Goal: Navigation & Orientation: Find specific page/section

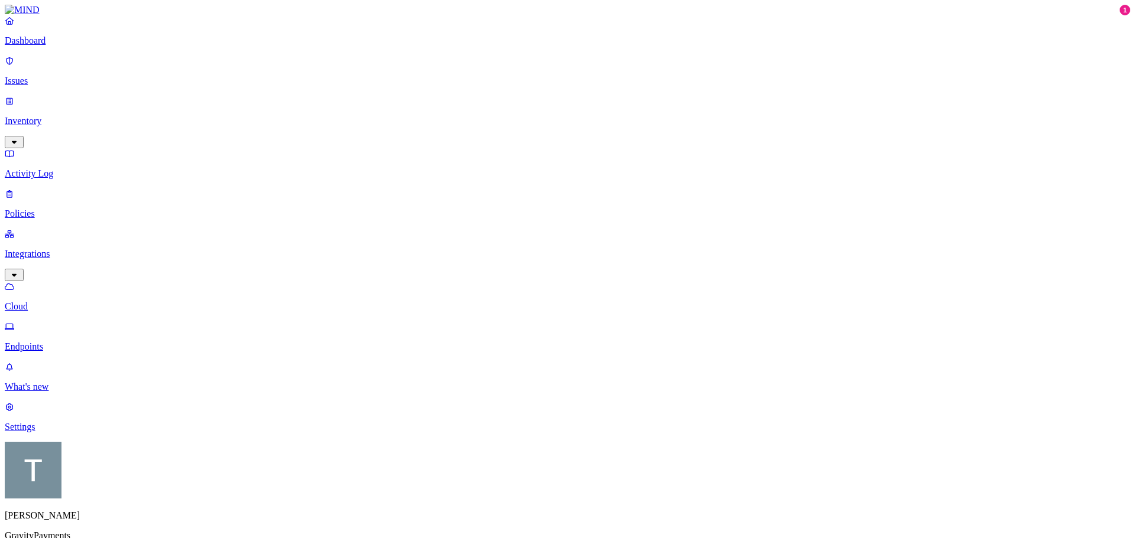
click at [37, 76] on p "Issues" at bounding box center [567, 81] width 1125 height 11
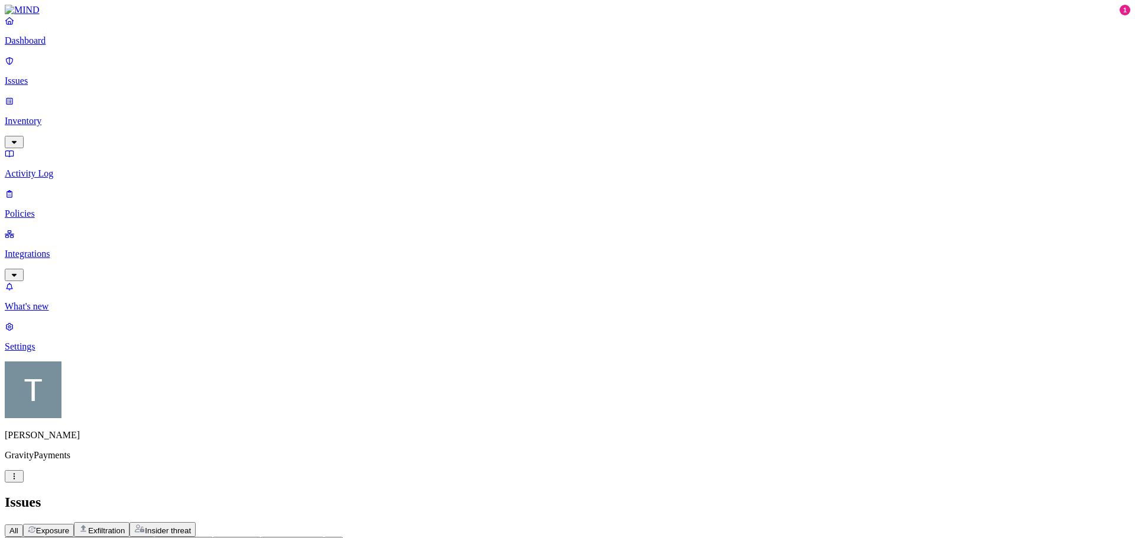
click at [46, 116] on p "Inventory" at bounding box center [567, 121] width 1125 height 11
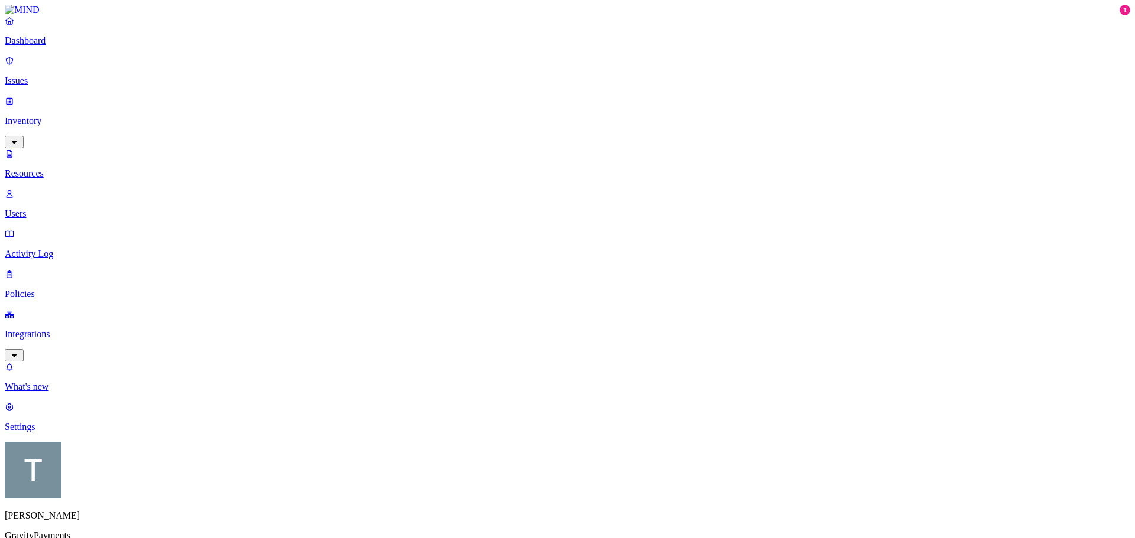
click at [52, 209] on p "Users" at bounding box center [567, 214] width 1125 height 11
click at [54, 249] on p "Activity Log" at bounding box center [567, 254] width 1125 height 11
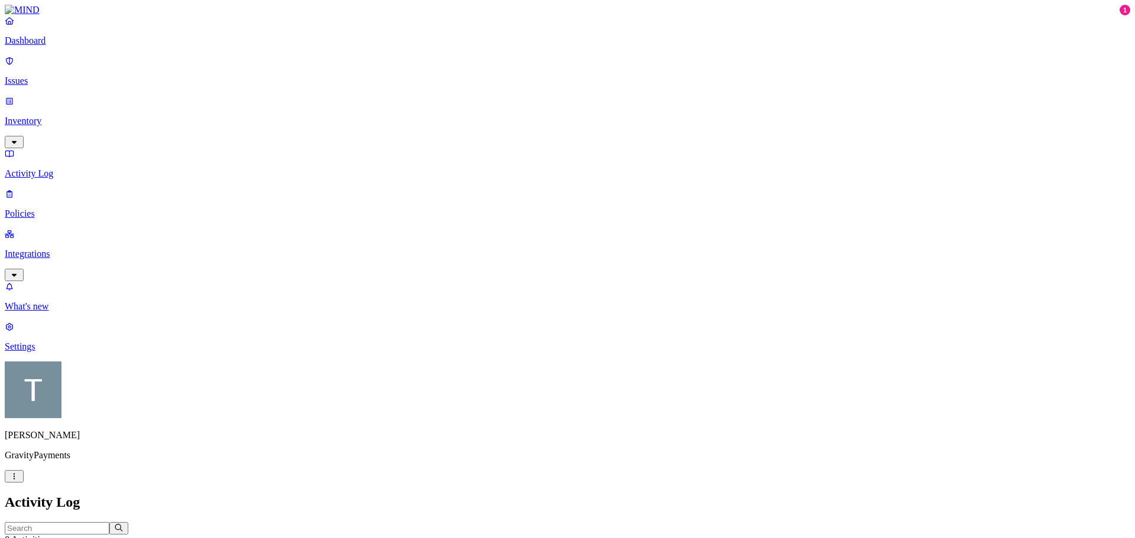
click at [47, 209] on p "Policies" at bounding box center [567, 214] width 1125 height 11
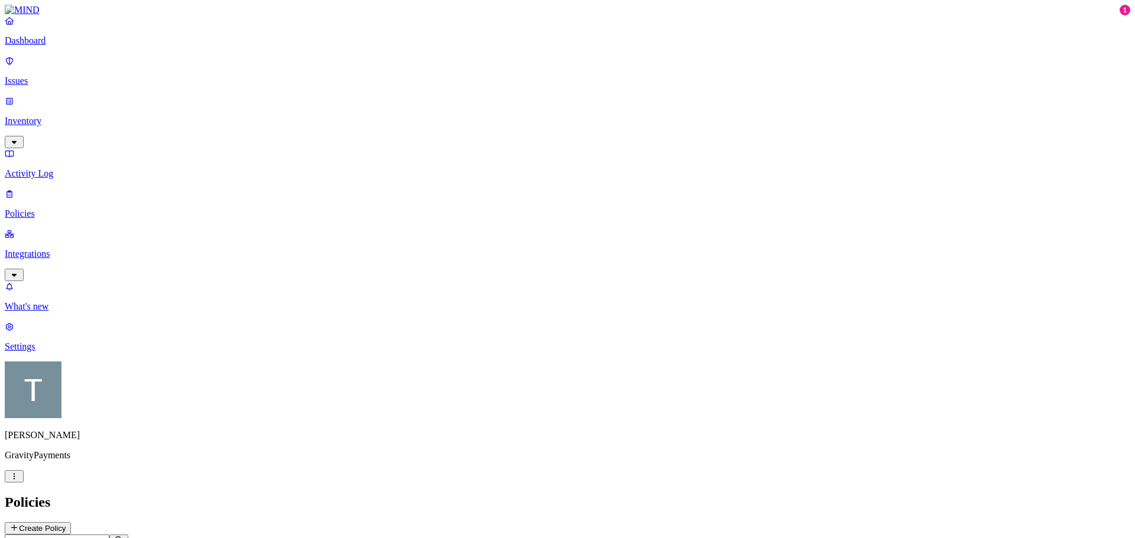
click at [514, 495] on header "Policies Create Policy" at bounding box center [567, 515] width 1125 height 40
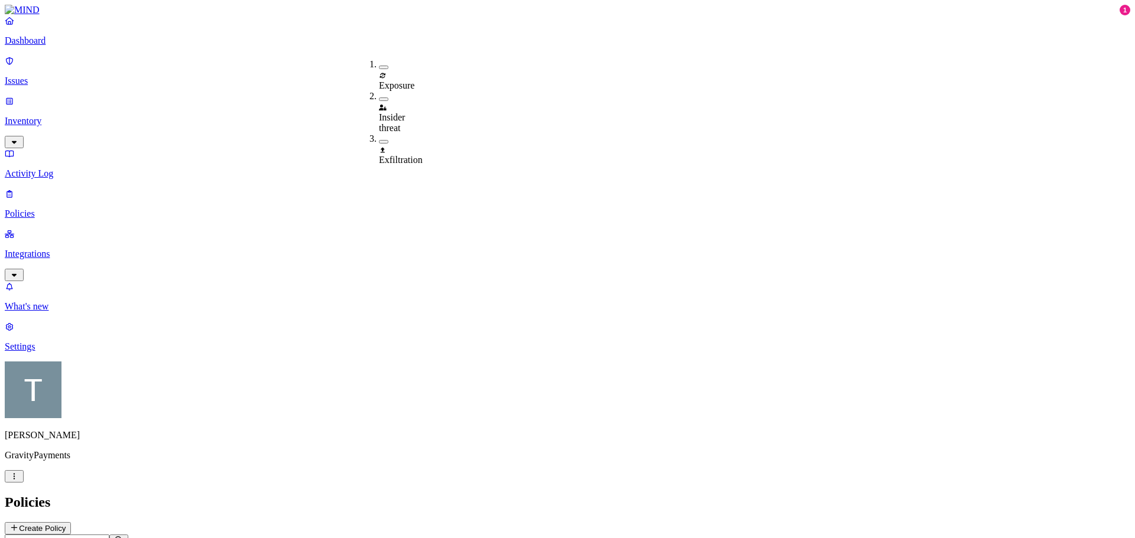
click at [470, 495] on div "Policies Create Policy" at bounding box center [567, 515] width 1125 height 40
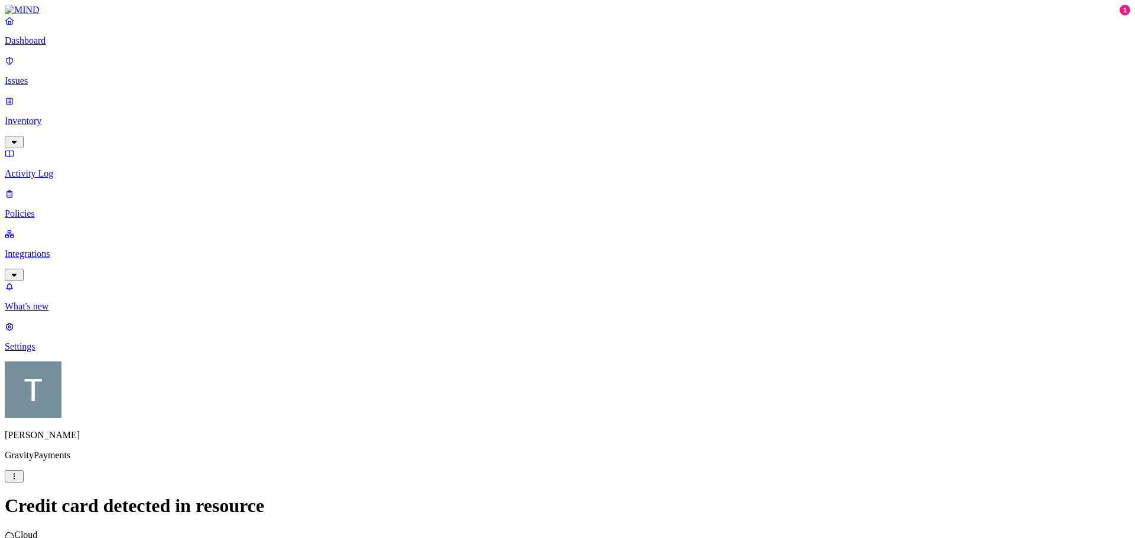
scroll to position [305, 0]
click at [45, 352] on p "Settings" at bounding box center [567, 347] width 1125 height 11
click at [47, 116] on p "Inventory" at bounding box center [567, 121] width 1125 height 11
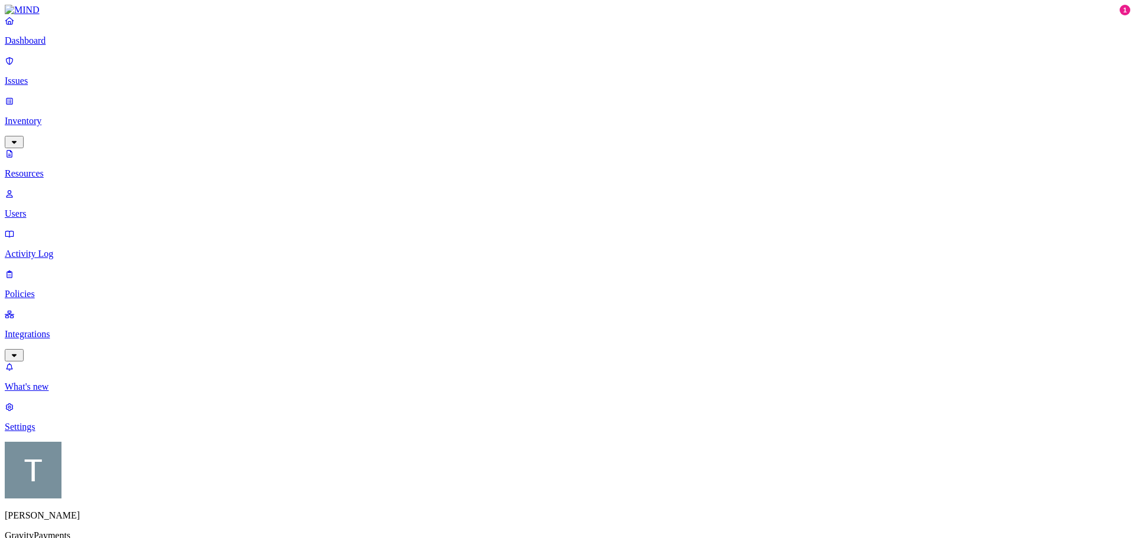
click at [55, 209] on p "Users" at bounding box center [567, 214] width 1125 height 11
click at [56, 249] on p "Activity Log" at bounding box center [567, 254] width 1125 height 11
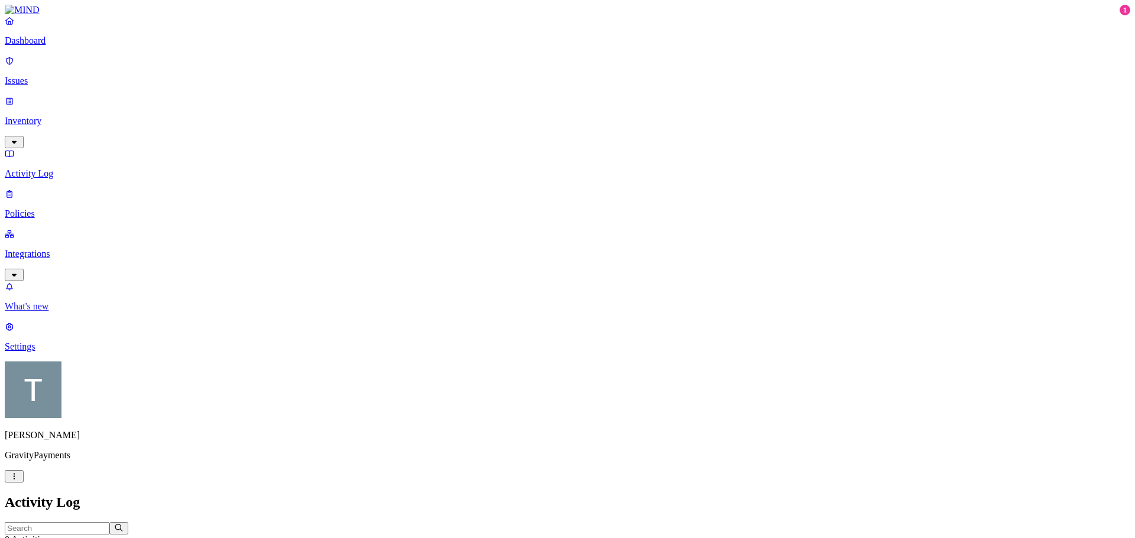
click at [64, 312] on p "What's new" at bounding box center [567, 306] width 1125 height 11
click at [46, 116] on p "Inventory" at bounding box center [567, 121] width 1125 height 11
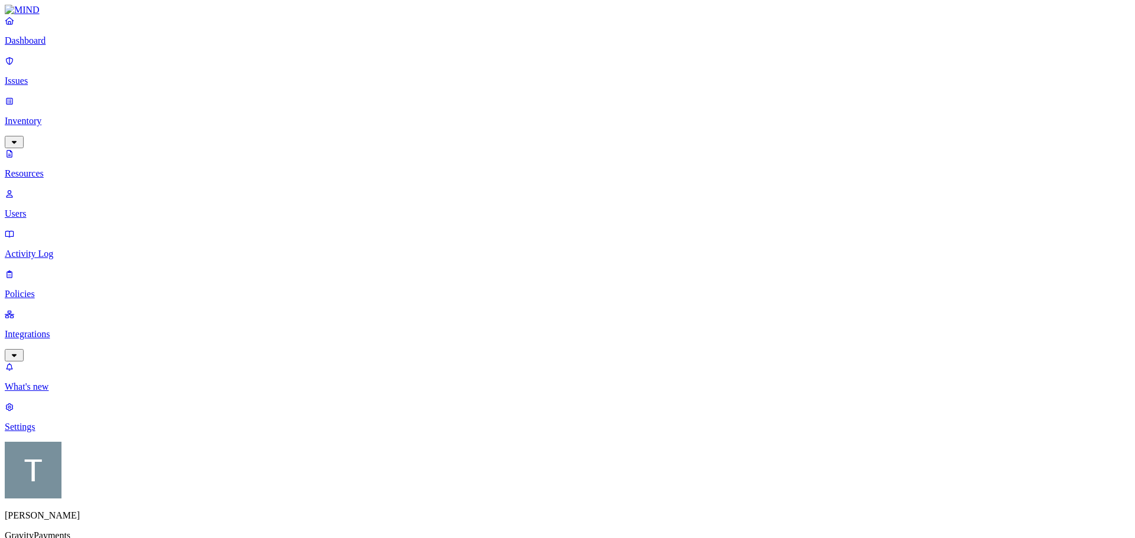
click at [46, 116] on p "Inventory" at bounding box center [567, 121] width 1125 height 11
click at [47, 289] on p "Policies" at bounding box center [567, 294] width 1125 height 11
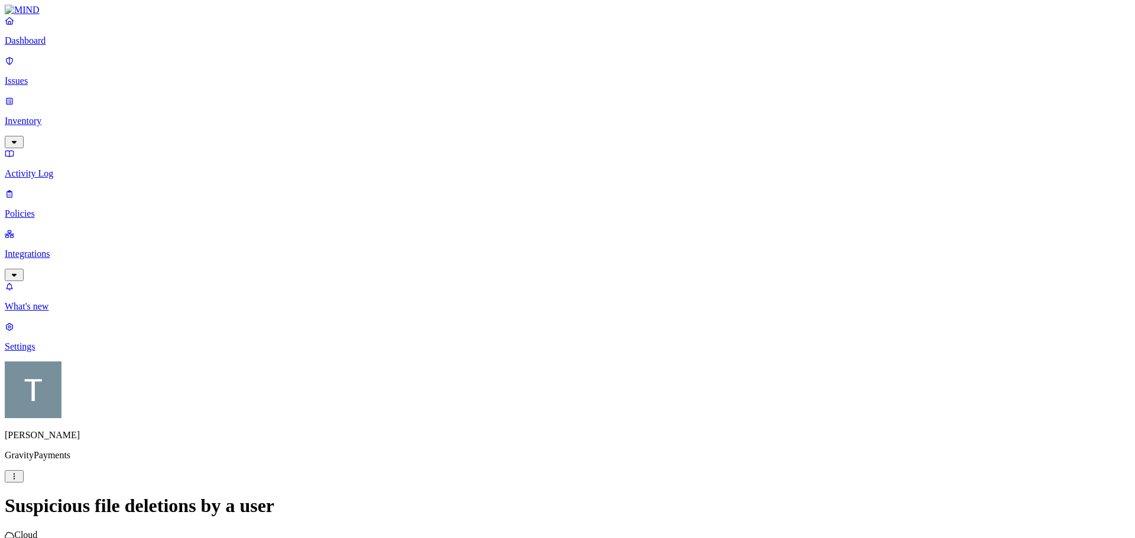
scroll to position [80, 0]
click at [25, 352] on link "Settings" at bounding box center [567, 336] width 1125 height 31
click at [165, 503] on p "Members" at bounding box center [567, 508] width 1125 height 11
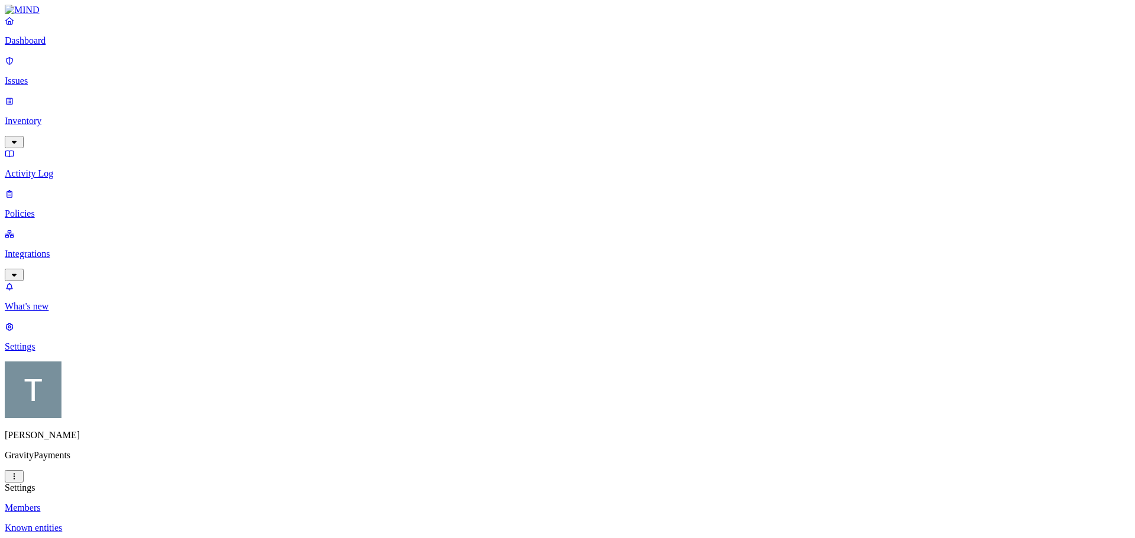
click at [167, 523] on p "Known entities" at bounding box center [567, 528] width 1125 height 11
click at [170, 538] on p "Notification channels" at bounding box center [567, 548] width 1125 height 11
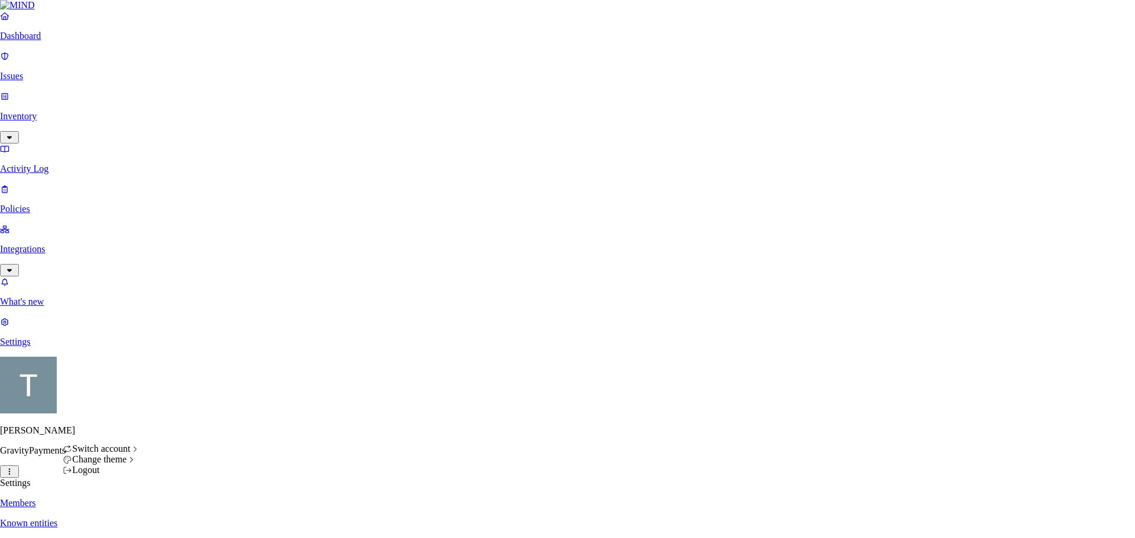
click at [112, 524] on html "Dashboard Issues Inventory Activity Log Policies Integrations What's new 1 Sett…" at bounding box center [567, 429] width 1135 height 858
click at [72, 348] on html "Dashboard Issues Inventory Activity Log Policies Integrations What's new 1 Sett…" at bounding box center [567, 429] width 1135 height 858
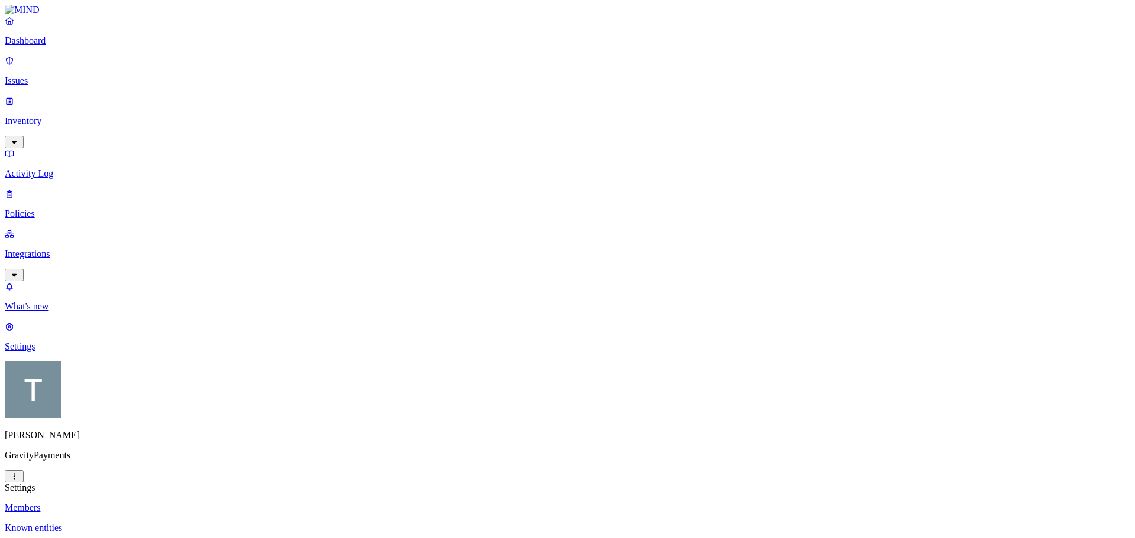
click at [43, 249] on p "Integrations" at bounding box center [567, 254] width 1125 height 11
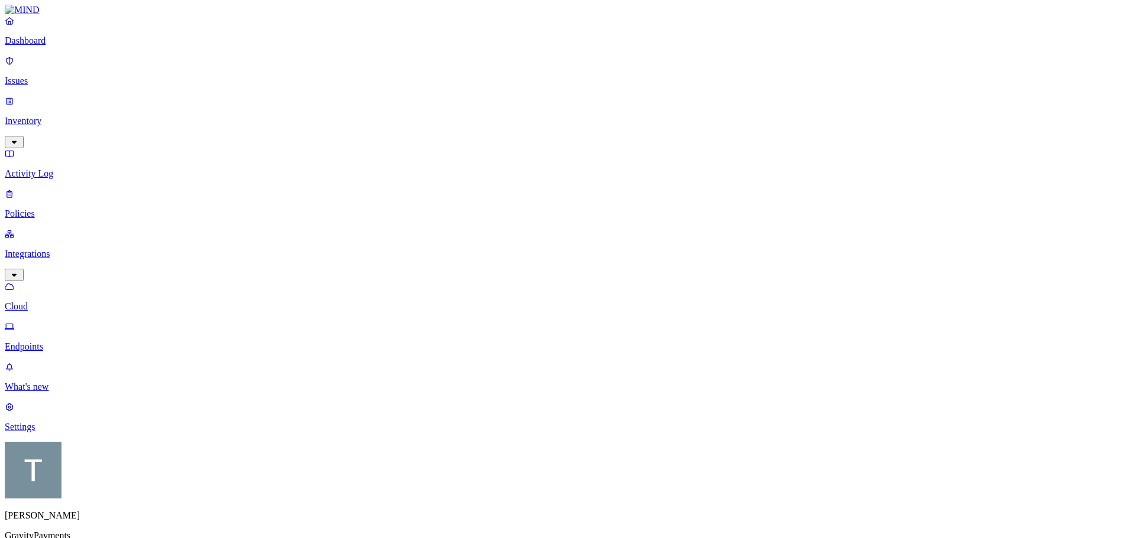
click at [57, 342] on p "Endpoints" at bounding box center [567, 347] width 1125 height 11
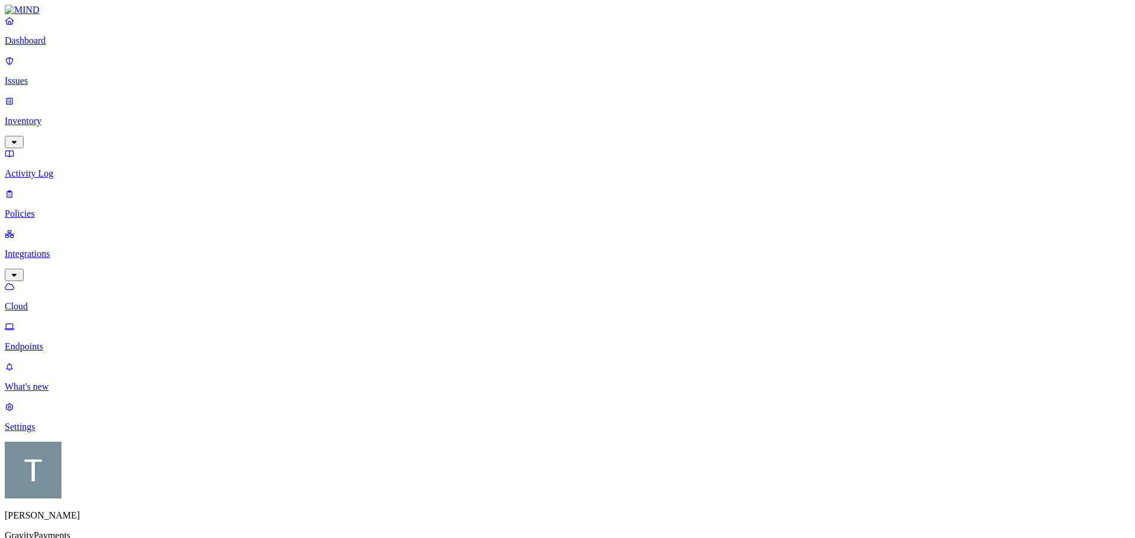
click at [49, 209] on p "Policies" at bounding box center [567, 214] width 1125 height 11
